Goal: Task Accomplishment & Management: Use online tool/utility

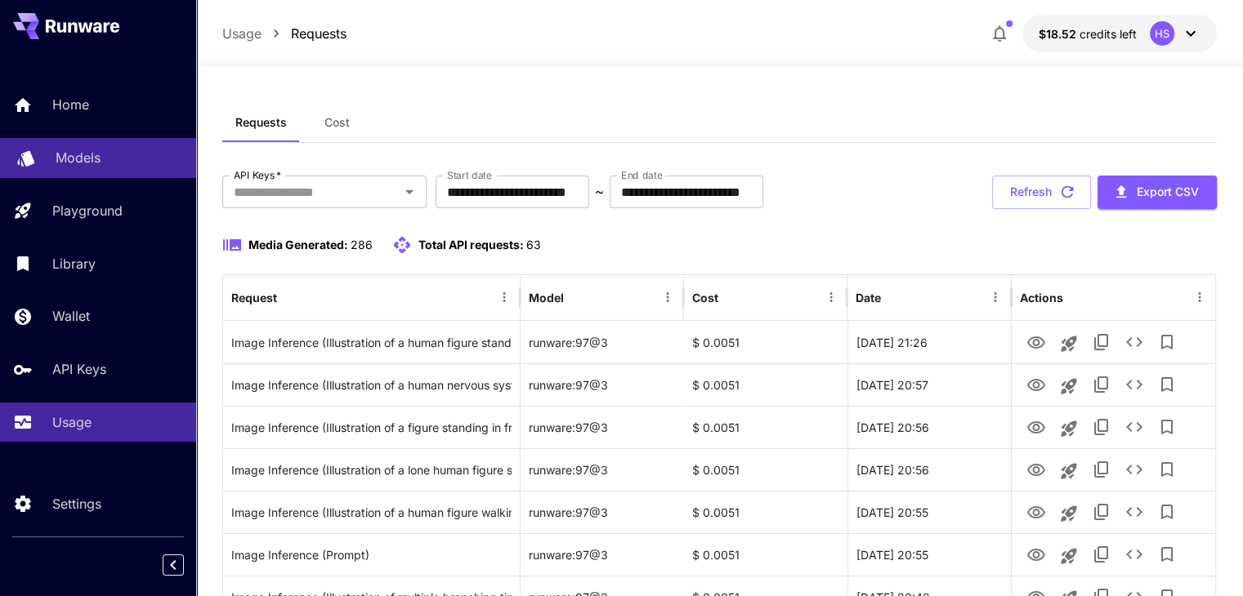
click at [124, 160] on div "Models" at bounding box center [119, 158] width 127 height 20
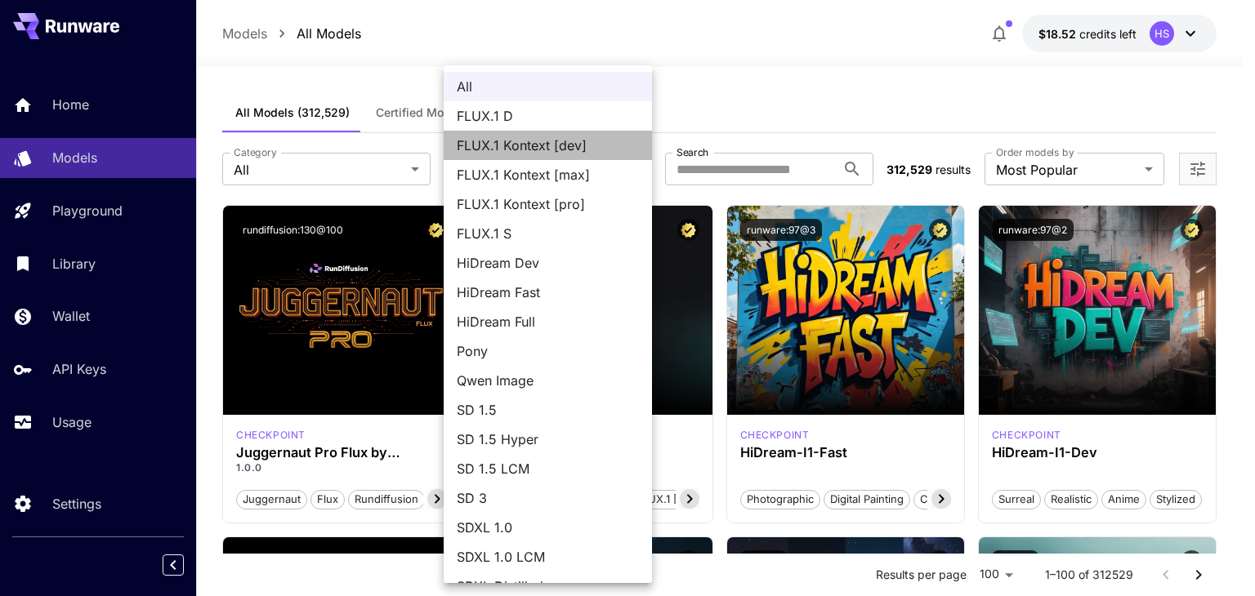
click at [581, 151] on span "FLUX.1 Kontext [dev]" at bounding box center [548, 146] width 182 height 20
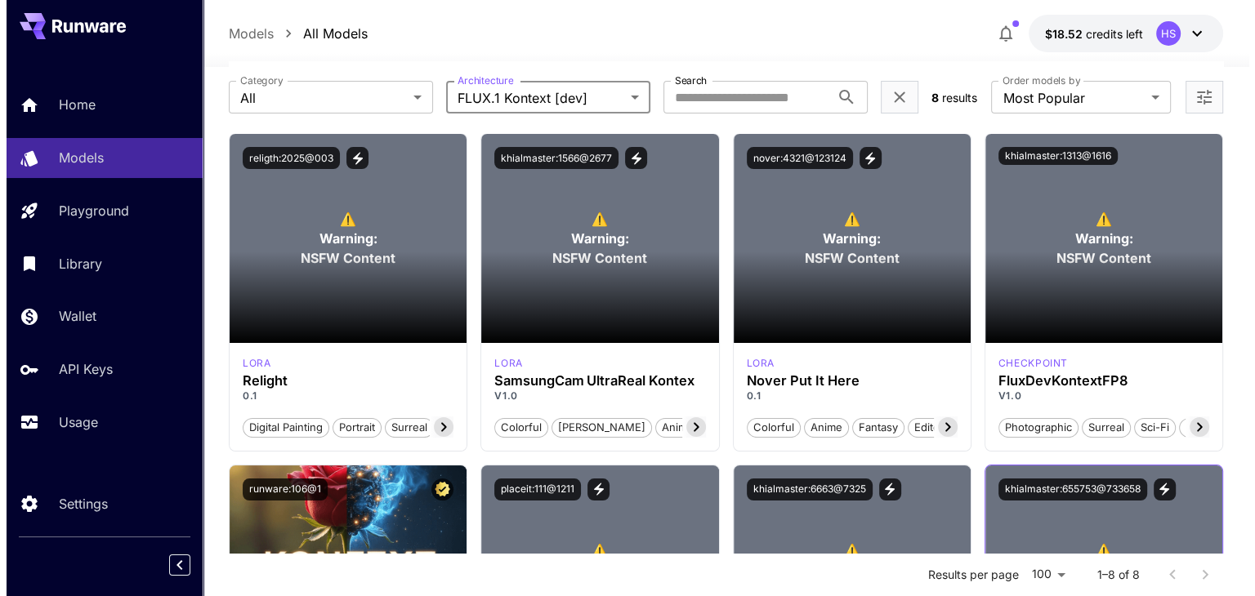
scroll to position [45, 0]
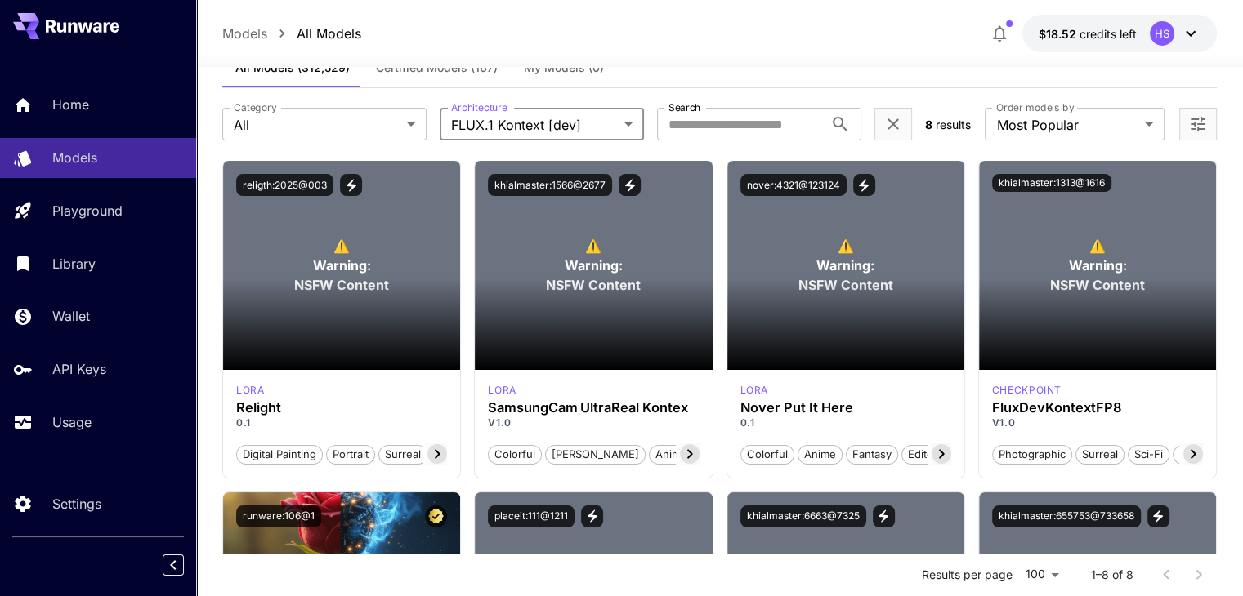
click at [620, 122] on body "**********" at bounding box center [621, 428] width 1243 height 947
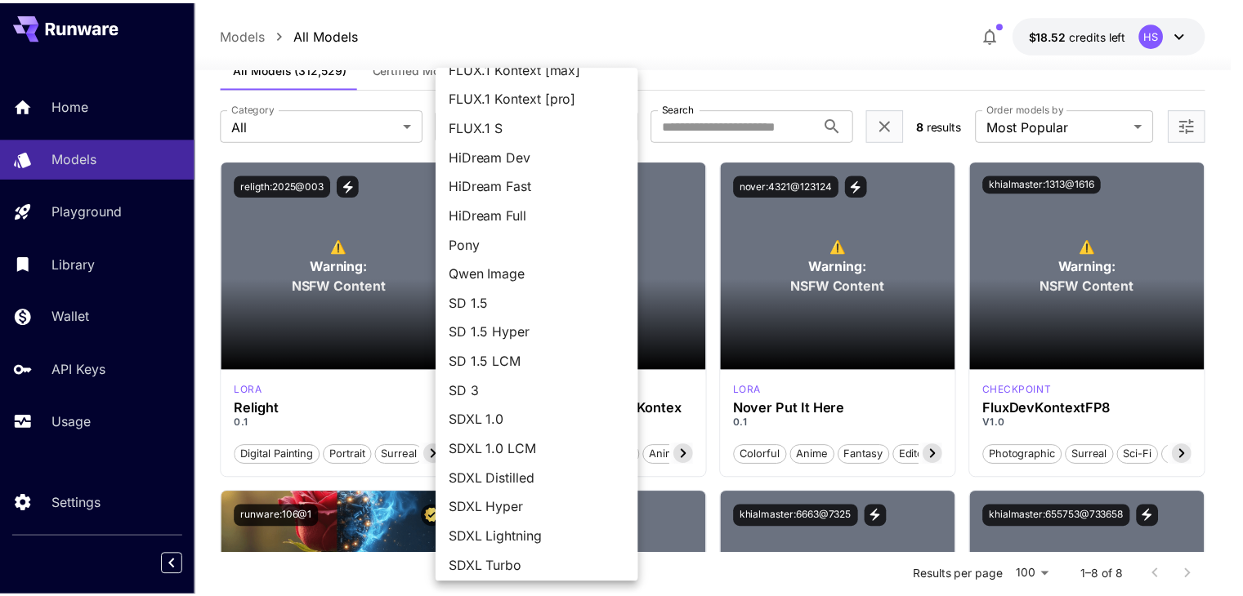
scroll to position [113, 0]
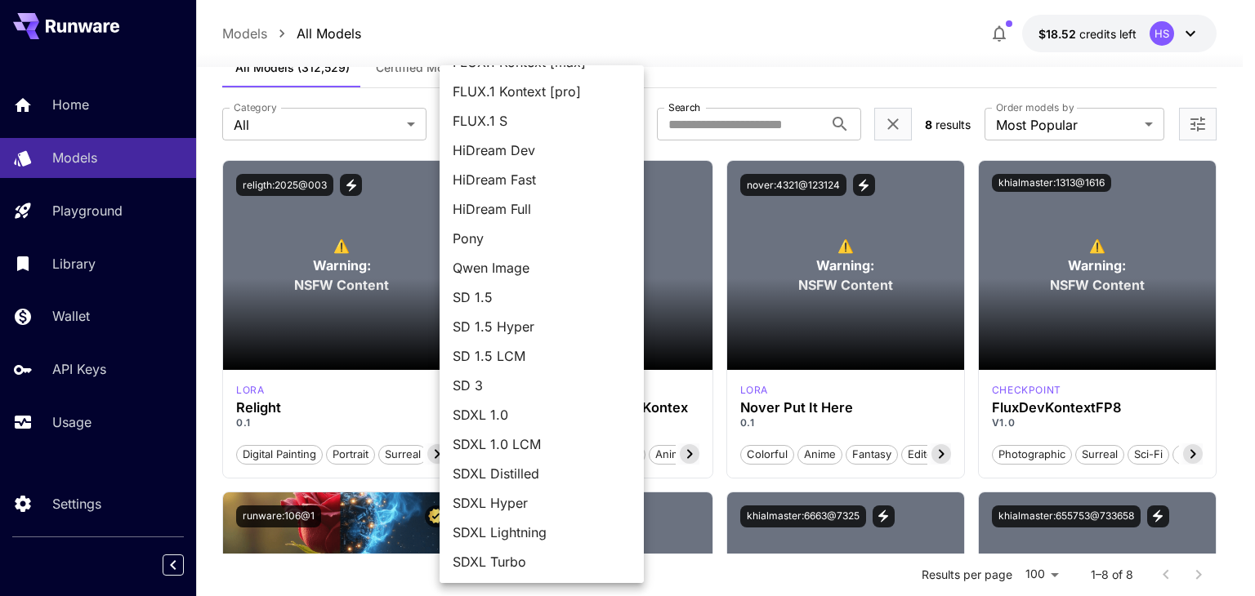
click at [531, 500] on span "SDXL Hyper" at bounding box center [542, 504] width 178 height 20
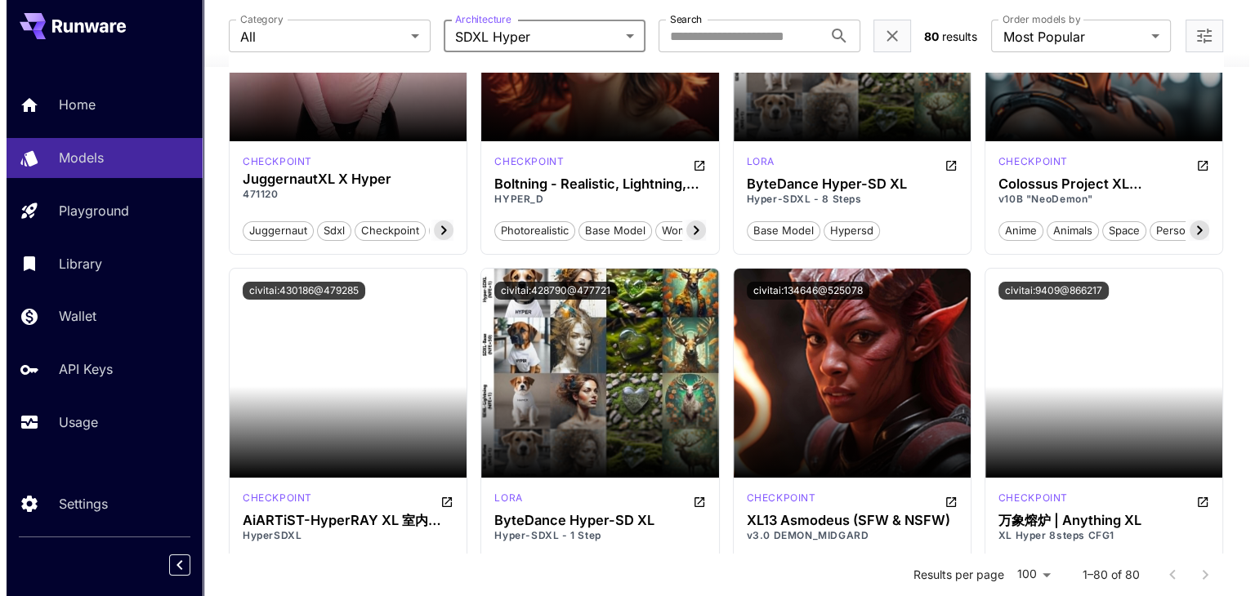
scroll to position [0, 0]
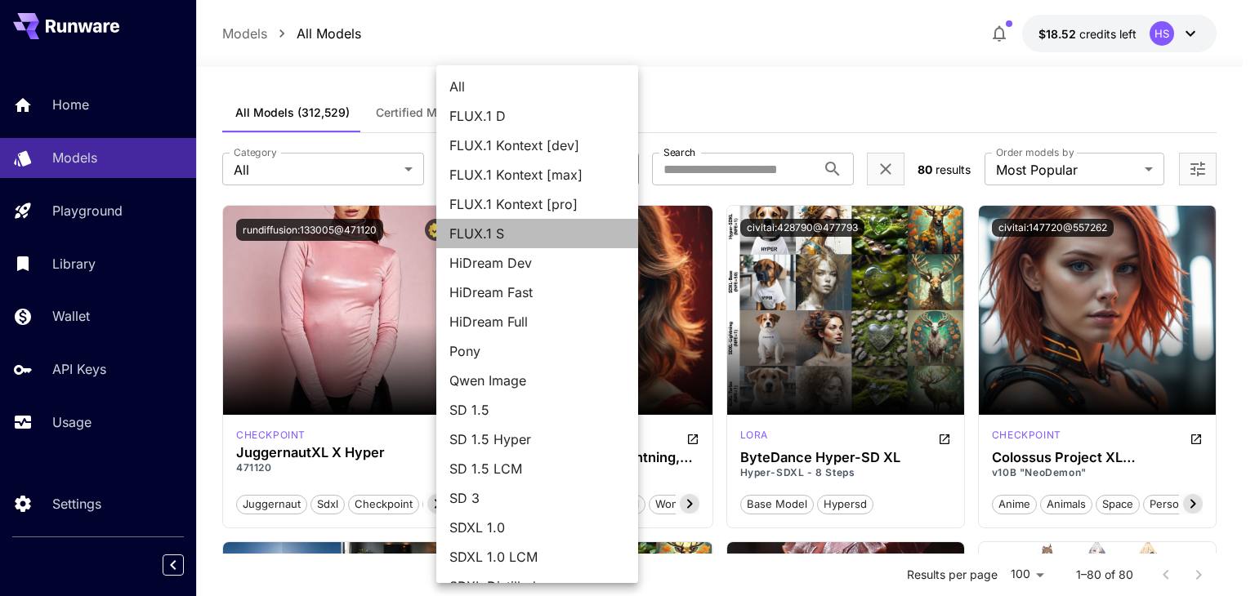
click at [548, 230] on span "FLUX.1 S" at bounding box center [537, 234] width 176 height 20
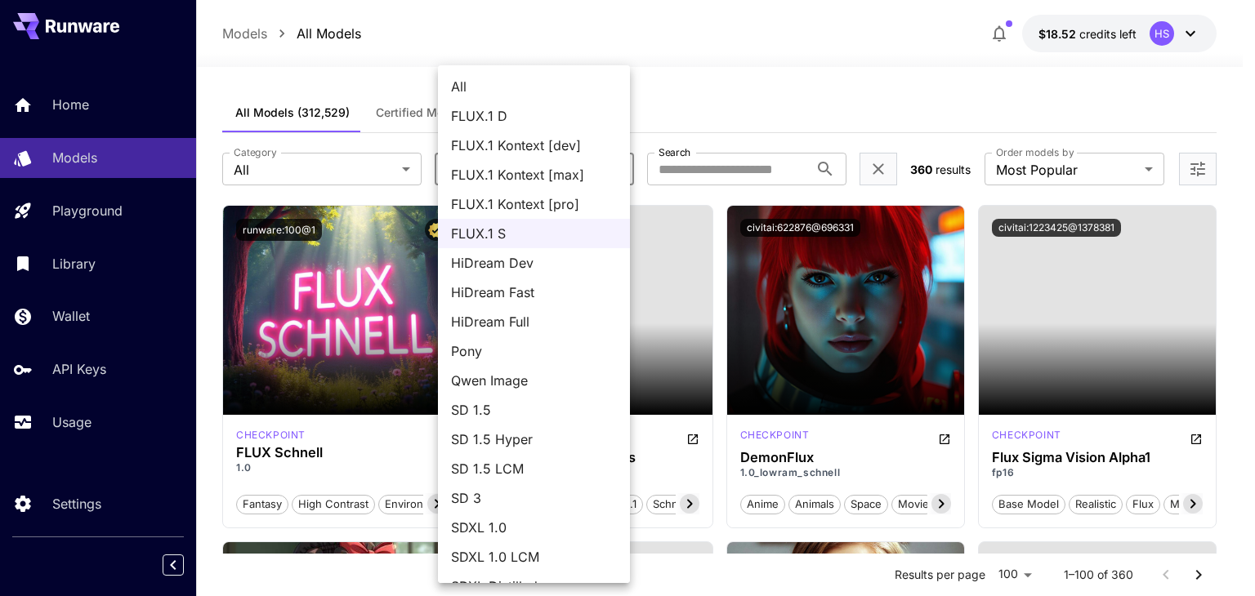
click at [516, 112] on span "FLUX.1 D" at bounding box center [534, 116] width 166 height 20
type input "******"
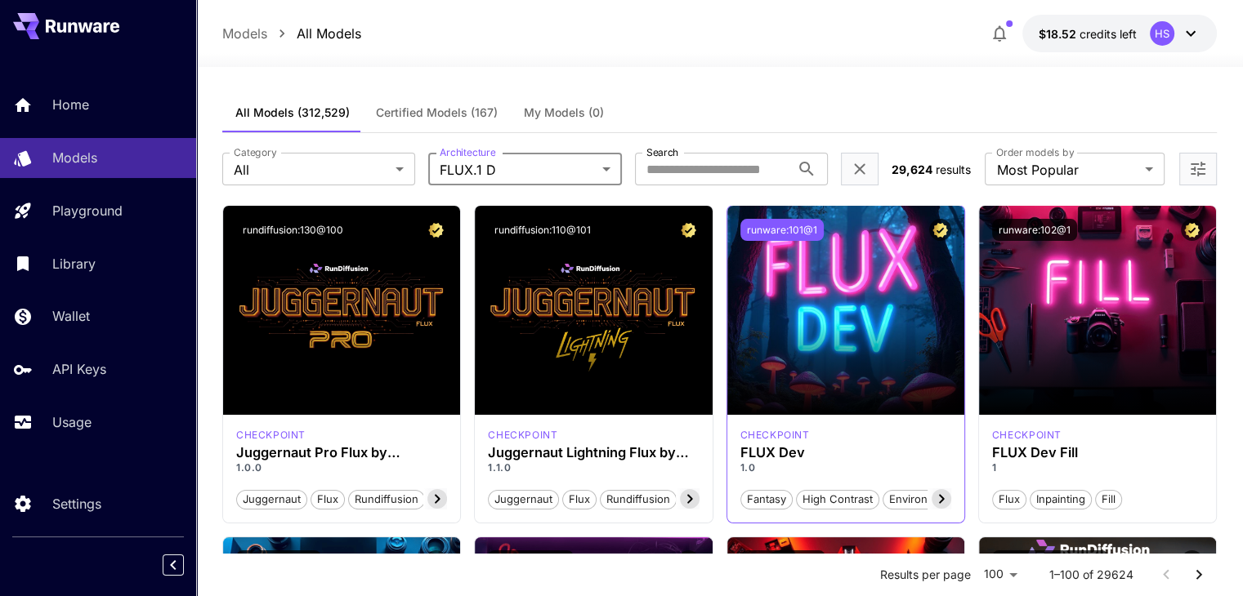
click at [780, 227] on button "runware:101@1" at bounding box center [781, 230] width 83 height 22
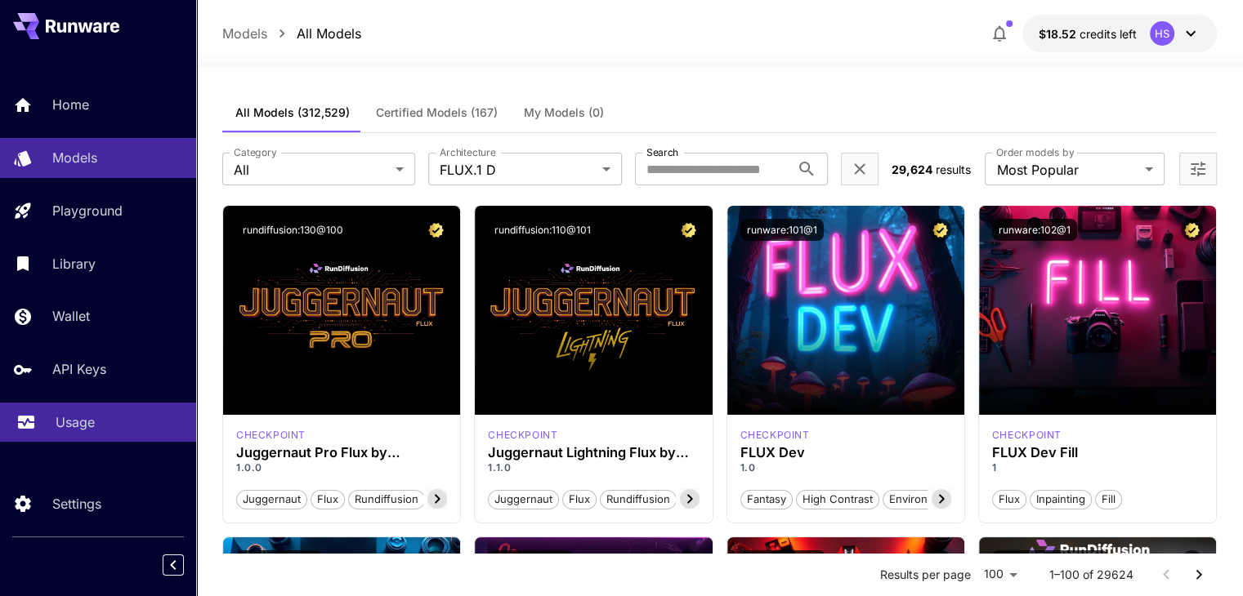
click at [74, 432] on p "Usage" at bounding box center [75, 423] width 39 height 20
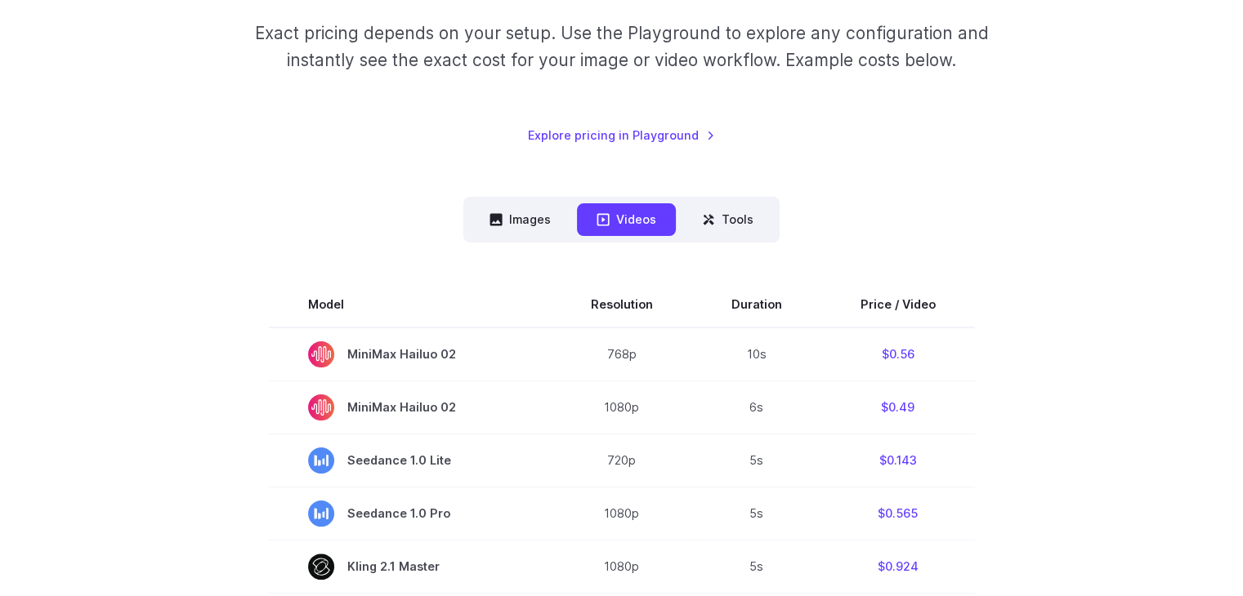
scroll to position [245, 0]
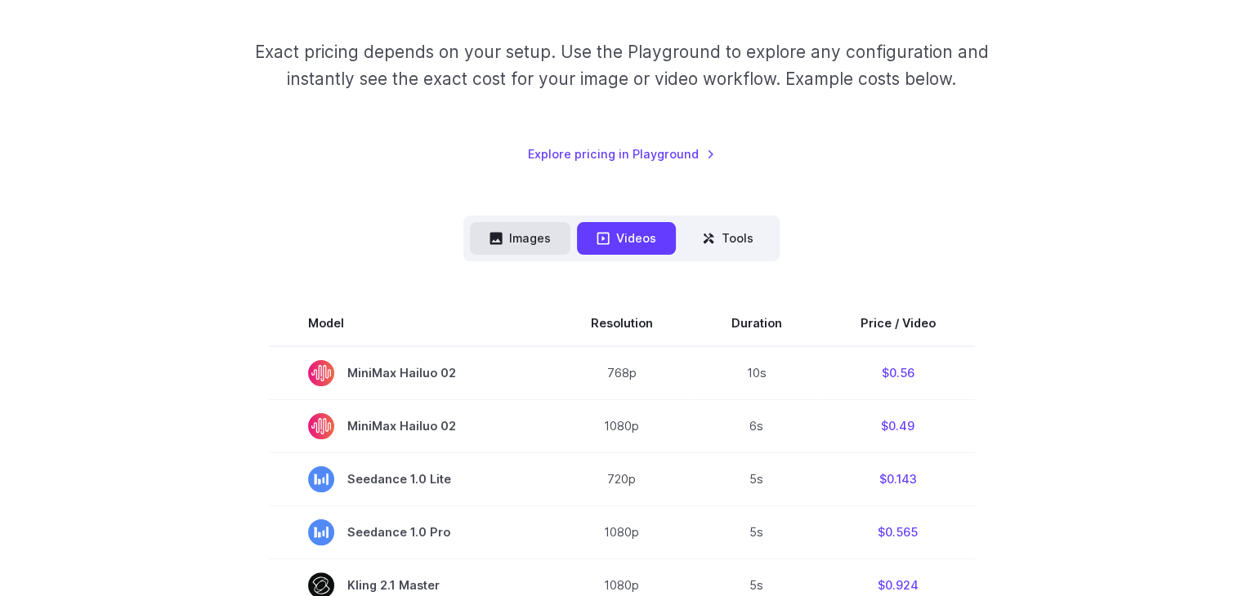
click at [547, 233] on button "Images" at bounding box center [520, 238] width 100 height 32
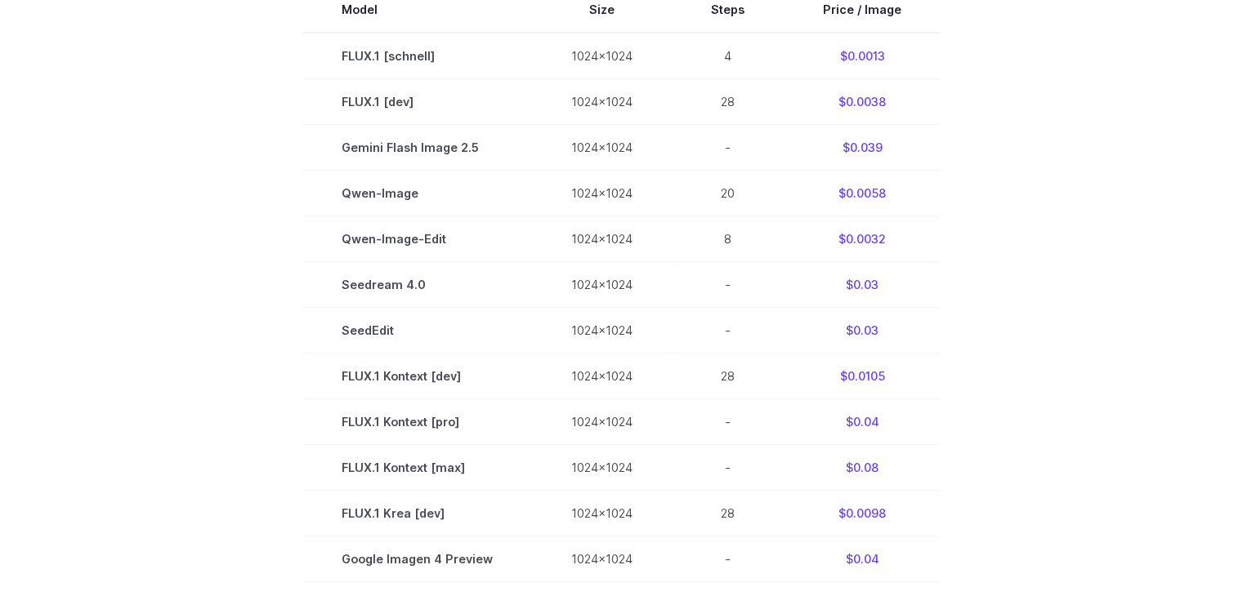
scroll to position [490, 0]
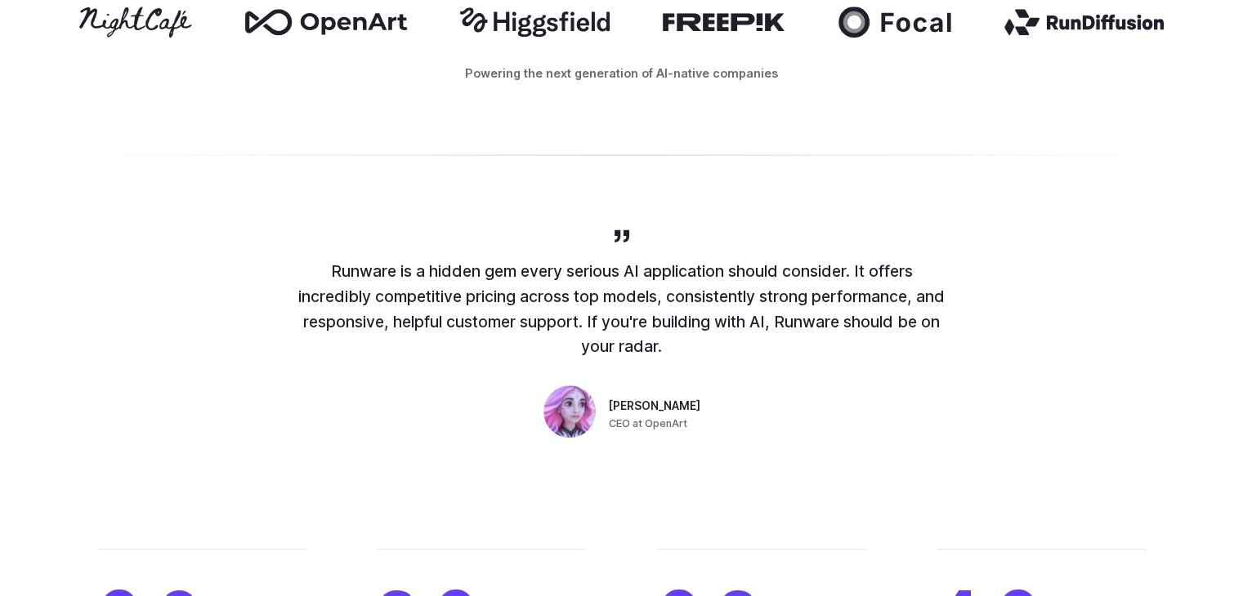
scroll to position [980, 0]
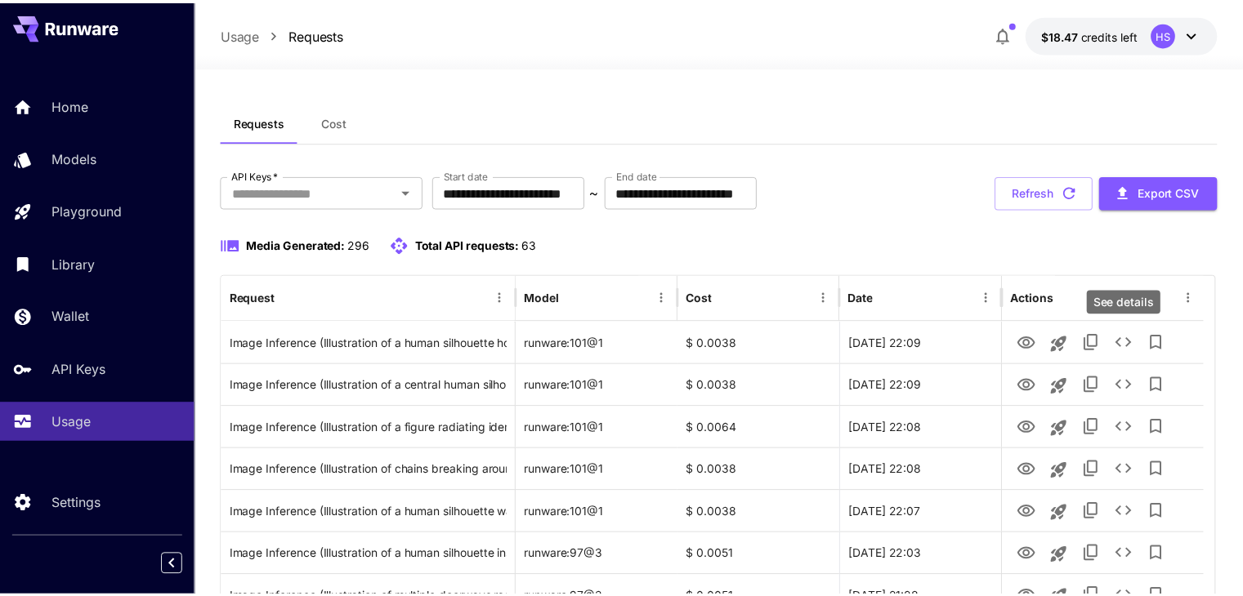
scroll to position [82, 0]
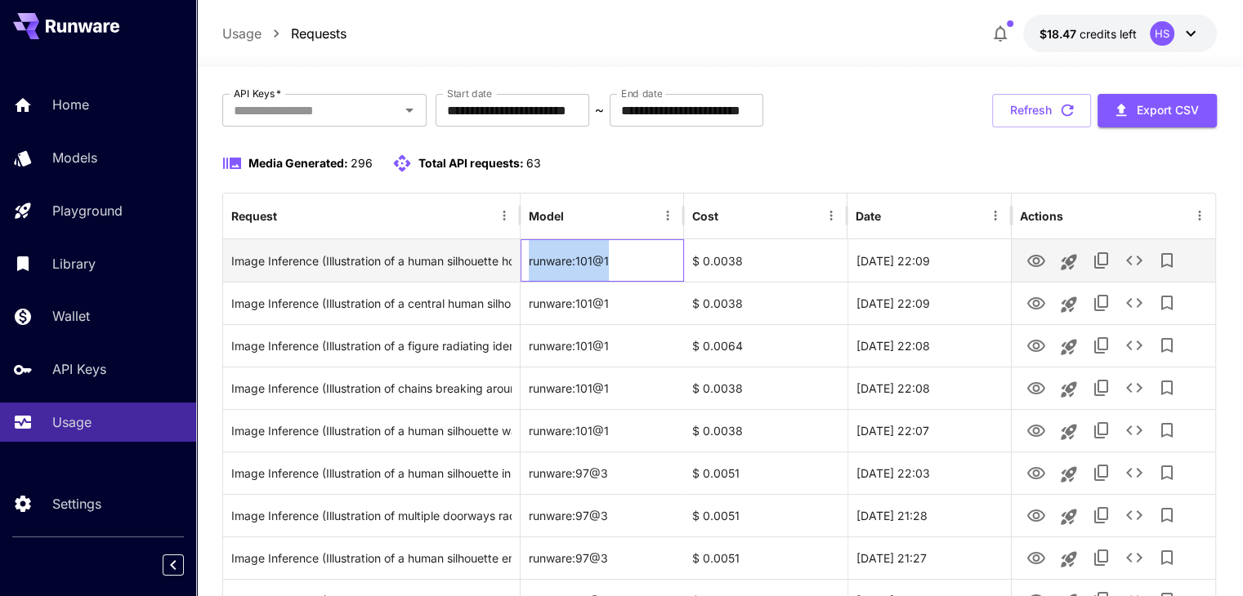
drag, startPoint x: 618, startPoint y: 257, endPoint x: 520, endPoint y: 252, distance: 97.4
click at [520, 252] on div "runware:101@1" at bounding box center [601, 260] width 163 height 42
copy div "runware:101@1"
